Goal: Task Accomplishment & Management: Manage account settings

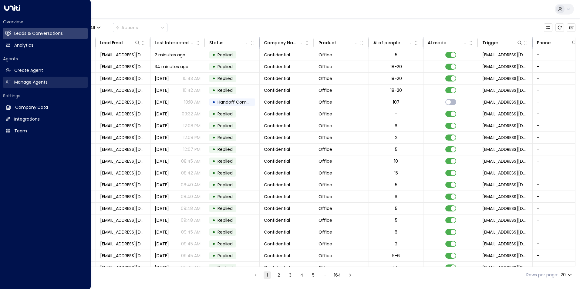
click at [32, 81] on h2 "Manage Agents" at bounding box center [30, 82] width 33 height 6
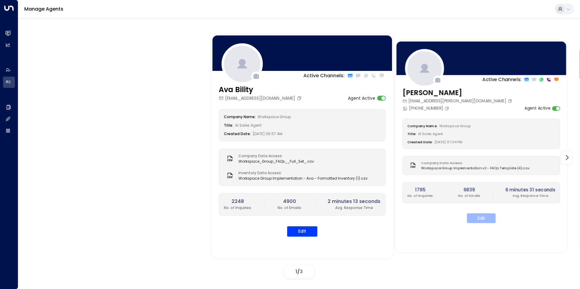
click at [463, 217] on button "Edit" at bounding box center [481, 219] width 29 height 10
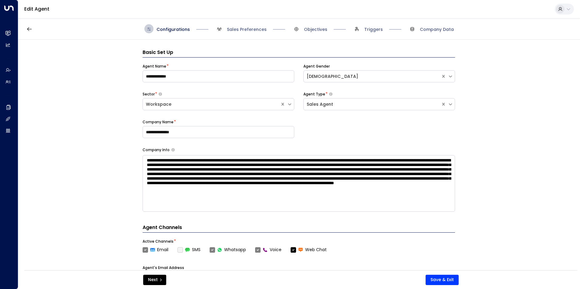
scroll to position [9, 0]
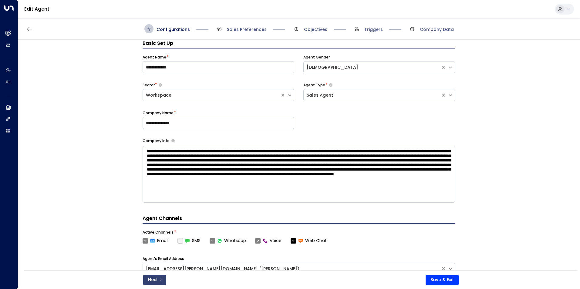
click at [154, 224] on button "Next" at bounding box center [154, 280] width 23 height 10
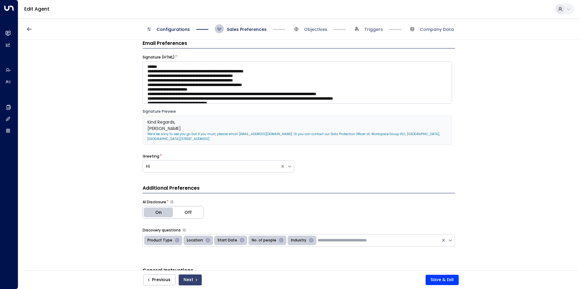
click at [196, 224] on button "Next" at bounding box center [190, 280] width 23 height 11
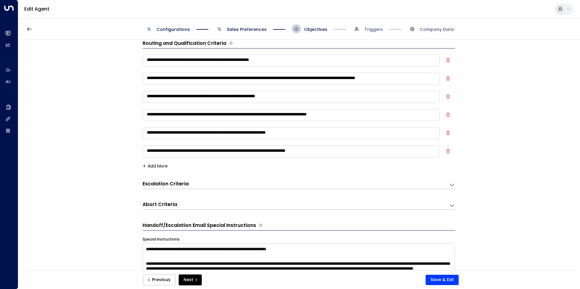
click at [191, 224] on button "Next" at bounding box center [190, 280] width 23 height 11
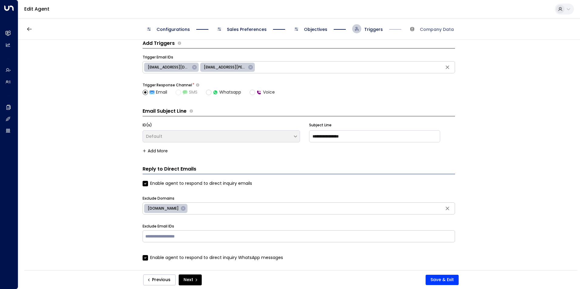
click at [191, 224] on button "Next" at bounding box center [190, 280] width 23 height 11
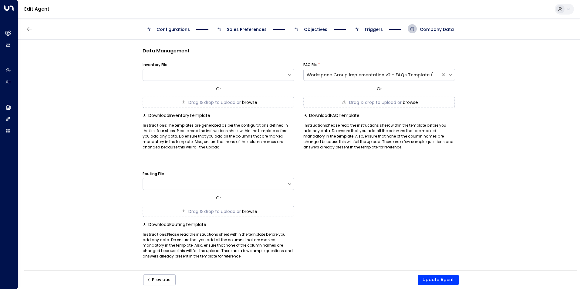
scroll to position [2, 0]
click at [191, 224] on div "Previous Update Agent" at bounding box center [301, 280] width 334 height 11
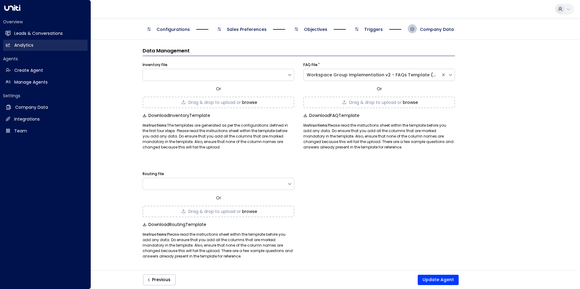
click at [29, 43] on h2 "Analytics" at bounding box center [23, 45] width 19 height 6
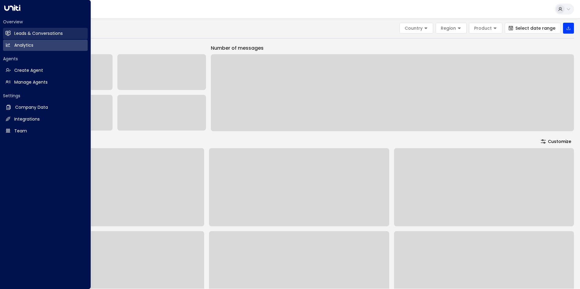
click at [37, 37] on link "Leads & Conversations Leads & Conversations" at bounding box center [45, 33] width 85 height 11
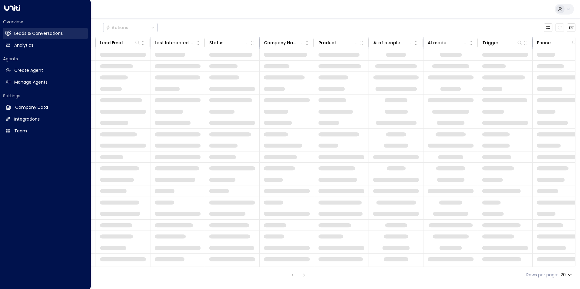
click at [41, 33] on h2 "Leads & Conversations" at bounding box center [38, 33] width 49 height 6
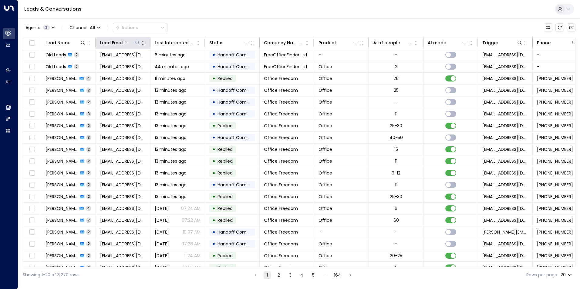
click at [137, 40] on icon at bounding box center [137, 42] width 5 height 5
type input "**********"
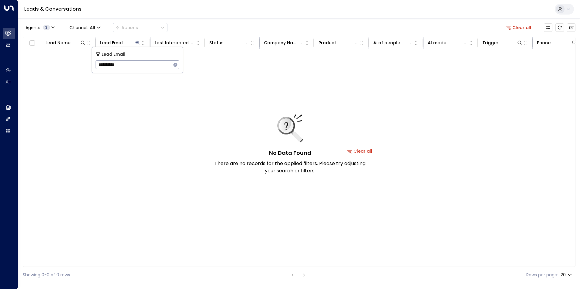
drag, startPoint x: 137, startPoint y: 66, endPoint x: 95, endPoint y: 66, distance: 41.9
click at [95, 66] on div "**********" at bounding box center [137, 59] width 91 height 25
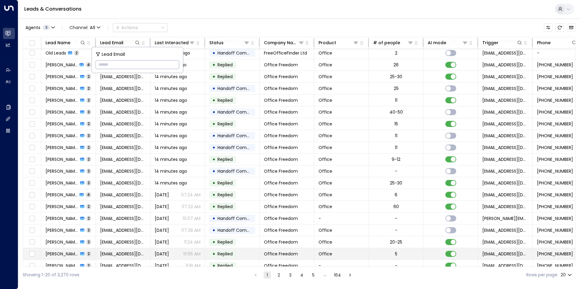
scroll to position [21, 0]
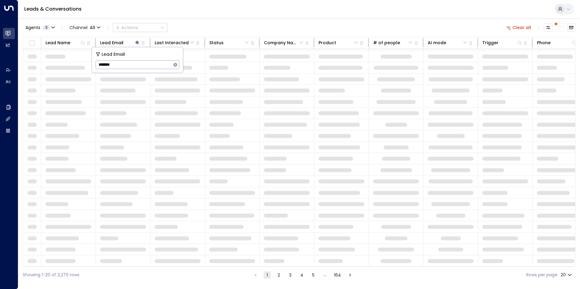
scroll to position [12, 0]
type input "**********"
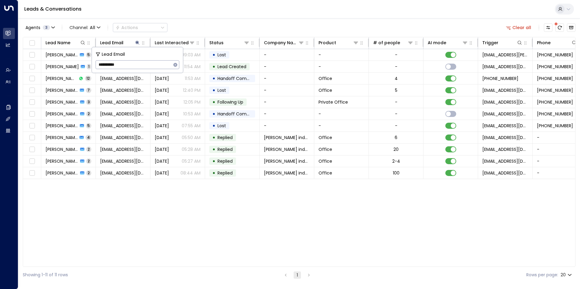
scroll to position [0, 0]
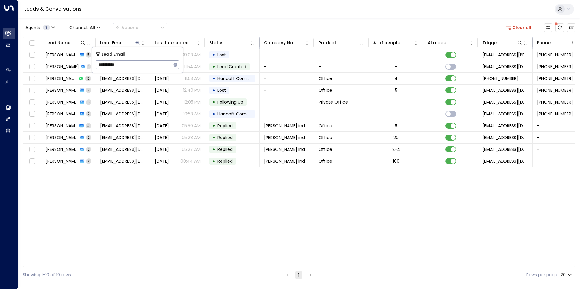
click at [147, 186] on div "Lead Name Lead Email Last Interacted Status Company Name Product # of people AI…" at bounding box center [299, 152] width 553 height 230
click at [36, 42] on div at bounding box center [32, 42] width 11 height 7
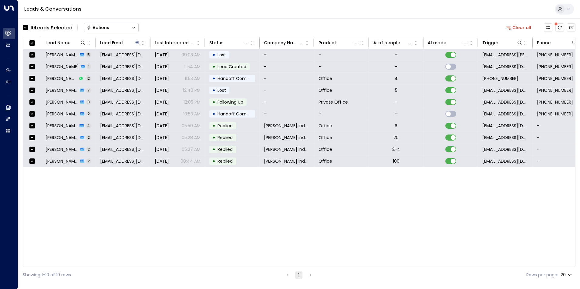
click at [134, 28] on icon "Button group with a nested menu" at bounding box center [133, 28] width 3 height 2
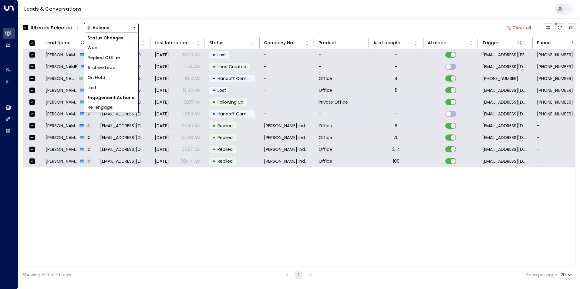
click at [101, 67] on span "Archive Lead" at bounding box center [101, 68] width 28 height 6
